Goal: Task Accomplishment & Management: Manage account settings

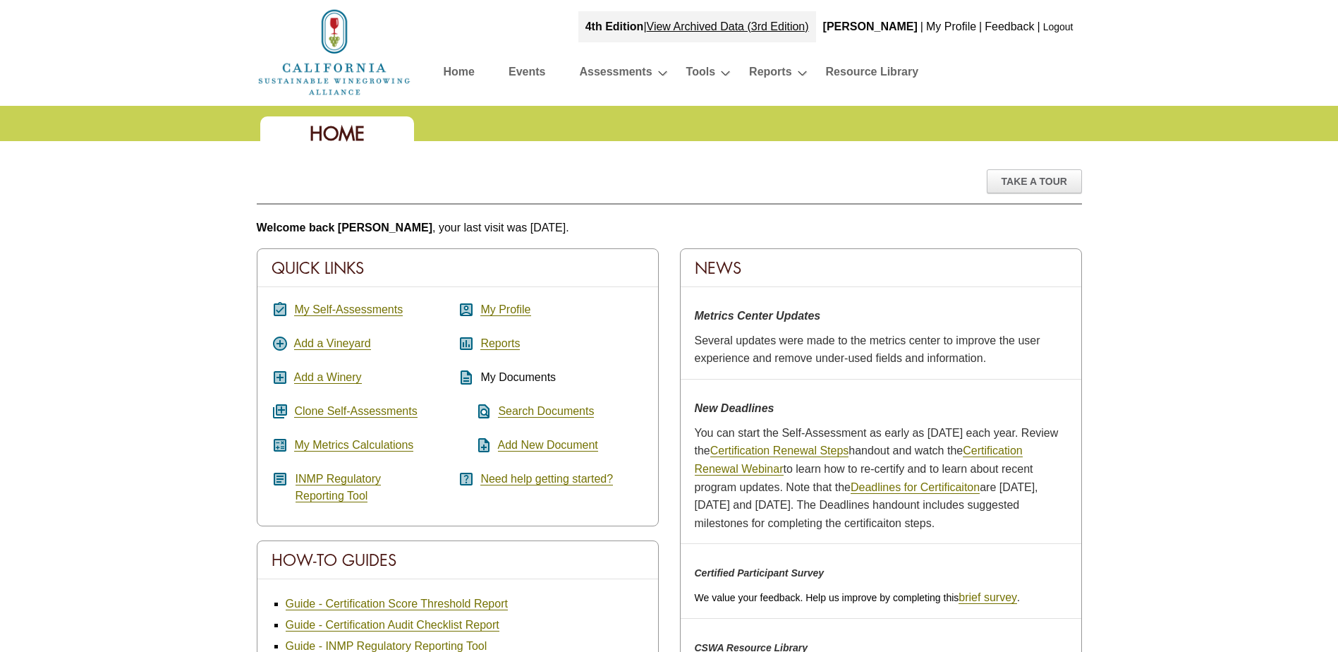
click at [1055, 30] on link "Logout" at bounding box center [1058, 26] width 30 height 11
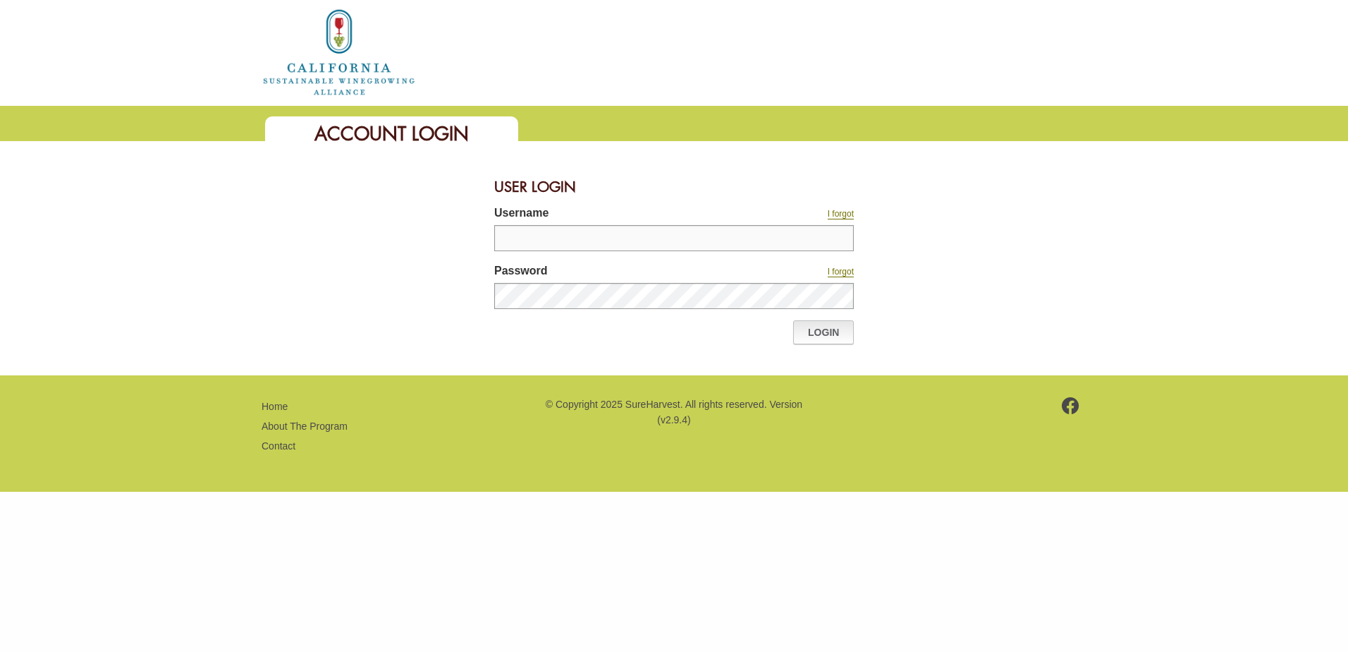
type input "*********"
click at [829, 336] on link "Login" at bounding box center [823, 332] width 61 height 24
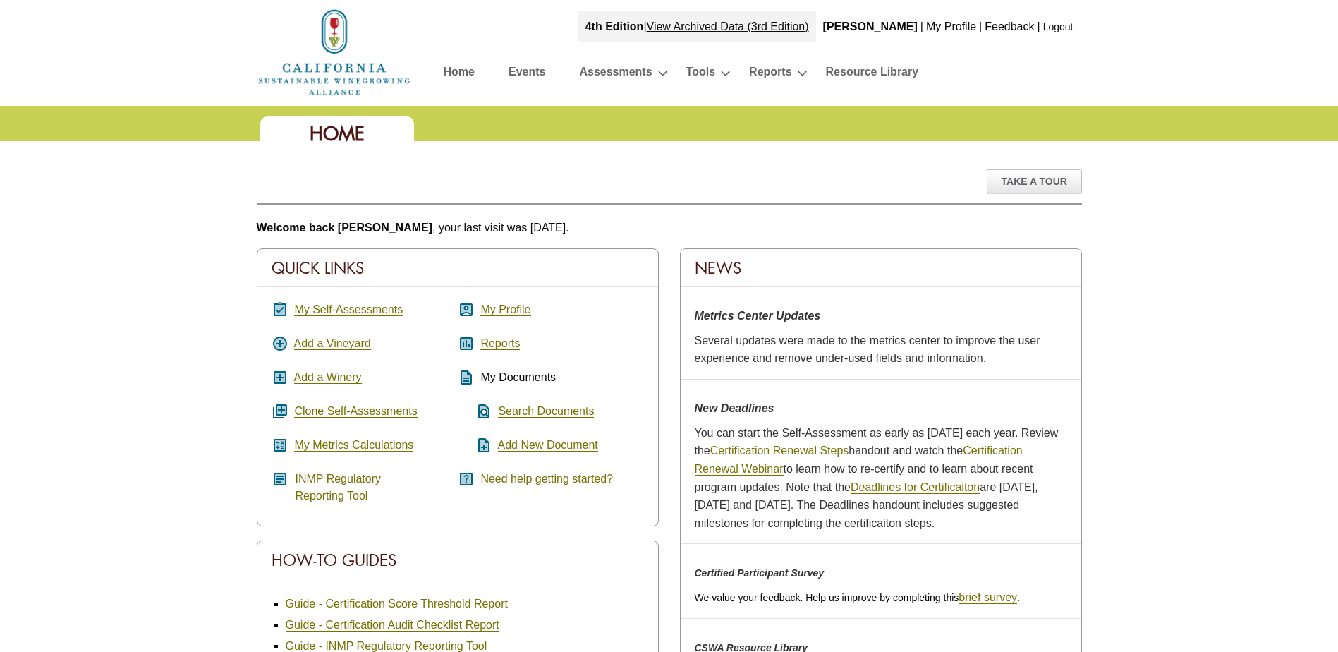
click at [1058, 30] on link "Logout" at bounding box center [1058, 26] width 30 height 11
